Goal: Find contact information: Find contact information

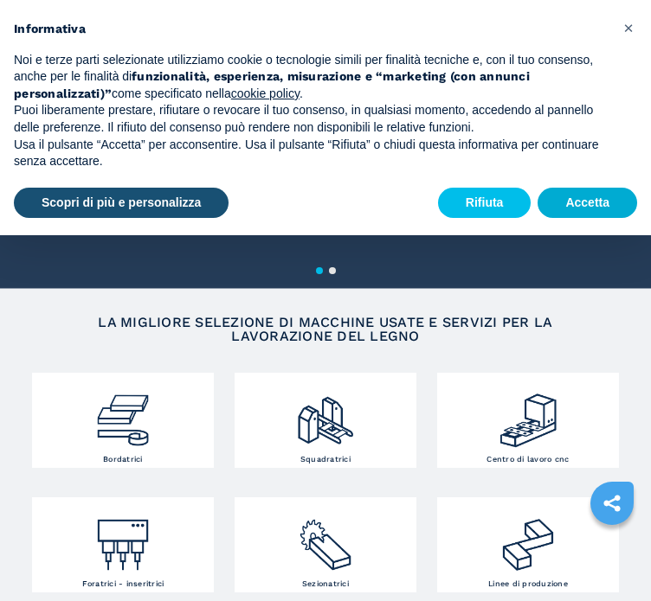
click at [597, 202] on button "Accetta" at bounding box center [586, 203] width 99 height 31
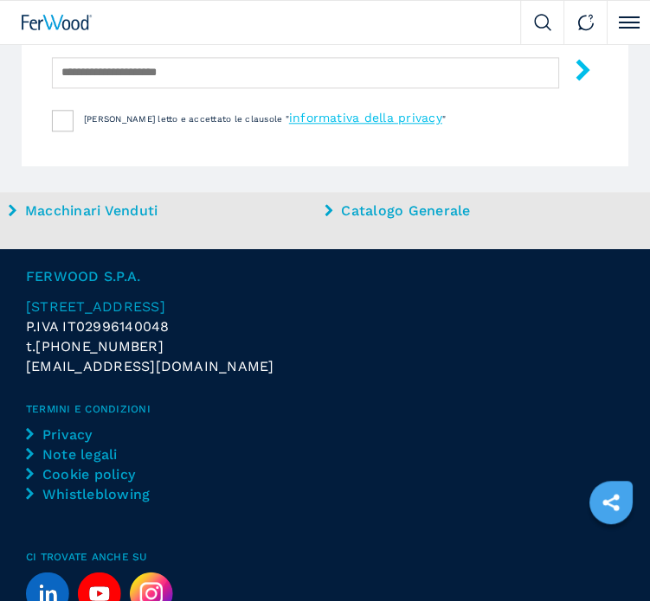
scroll to position [3720, 0]
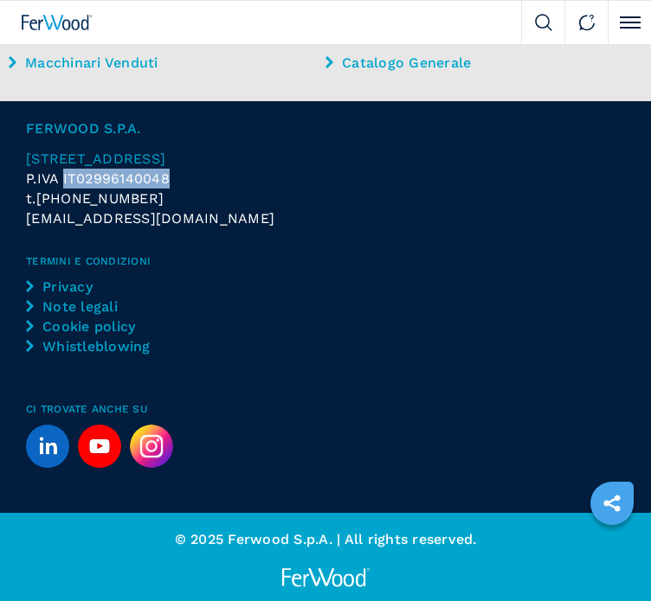
drag, startPoint x: 180, startPoint y: 176, endPoint x: 64, endPoint y: 177, distance: 115.9
click at [64, 177] on p "P.IVA IT02996140048" at bounding box center [325, 179] width 599 height 20
copy span "IT02996140048"
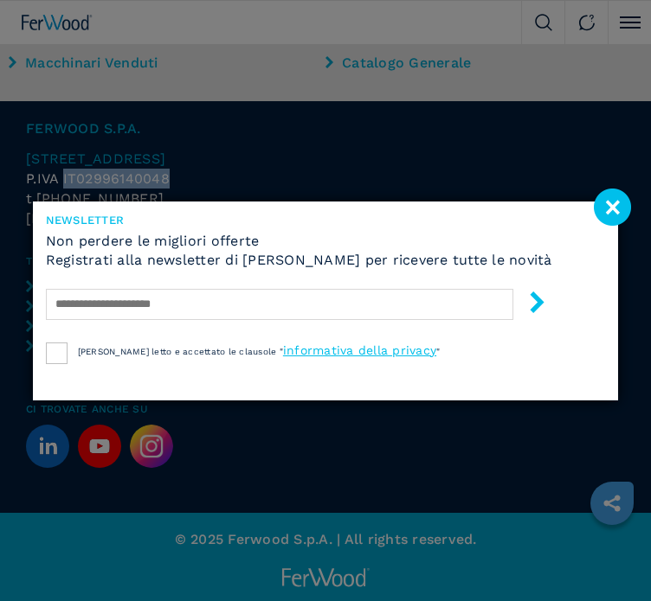
click at [616, 196] on image at bounding box center [612, 207] width 37 height 37
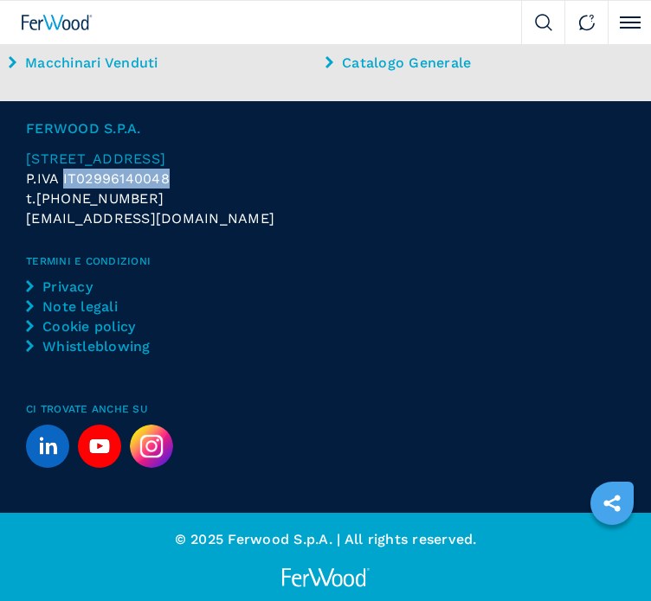
drag, startPoint x: 156, startPoint y: 197, endPoint x: 99, endPoint y: 198, distance: 56.2
click at [99, 198] on div "t. [PHONE_NUMBER]" at bounding box center [325, 199] width 599 height 20
click at [166, 201] on div "t. [PHONE_NUMBER]" at bounding box center [325, 199] width 598 height 20
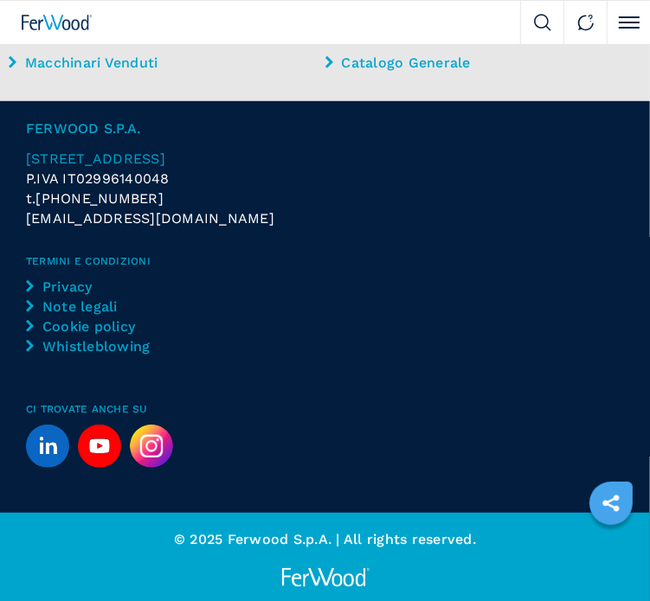
drag, startPoint x: 203, startPoint y: 202, endPoint x: 155, endPoint y: 196, distance: 48.8
click at [155, 196] on div "t. [PHONE_NUMBER]" at bounding box center [325, 199] width 598 height 20
copy div "t. [PHONE_NUMBER]"
